Goal: Transaction & Acquisition: Obtain resource

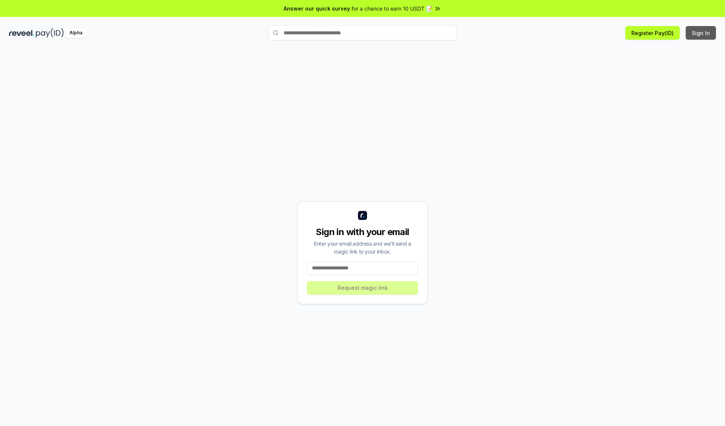
click at [701, 33] on button "Sign In" at bounding box center [701, 33] width 30 height 14
type input "**********"
click at [363, 288] on button "Request magic link" at bounding box center [362, 288] width 111 height 14
